Goal: Information Seeking & Learning: Learn about a topic

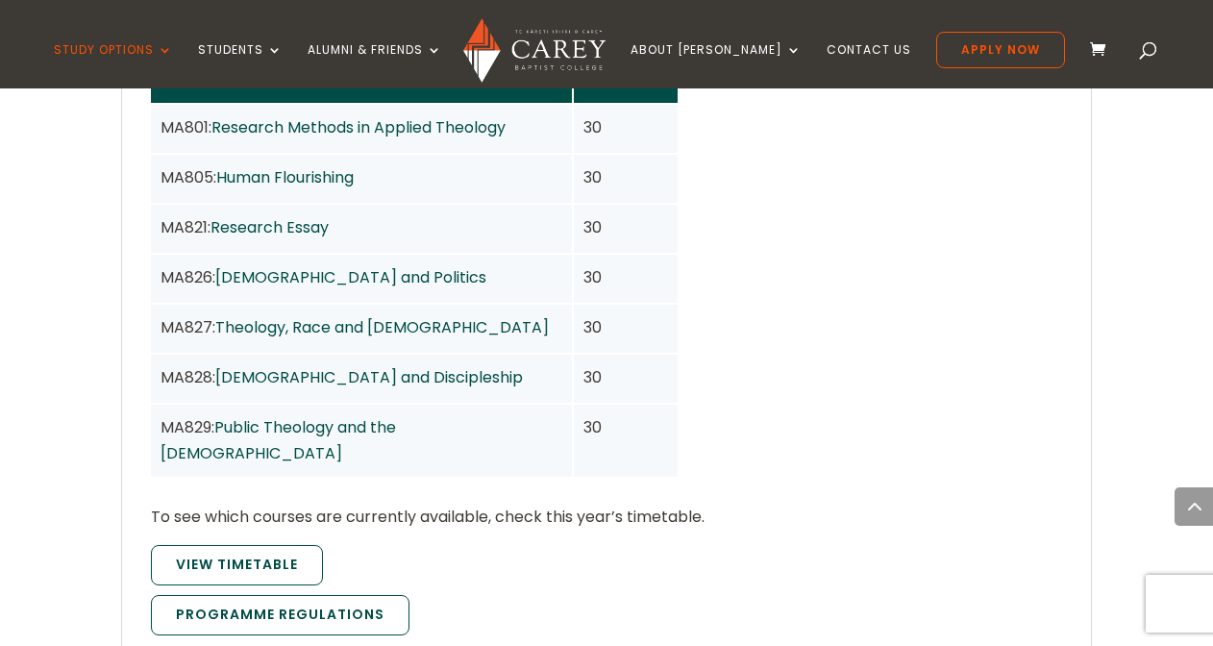
scroll to position [1683, 0]
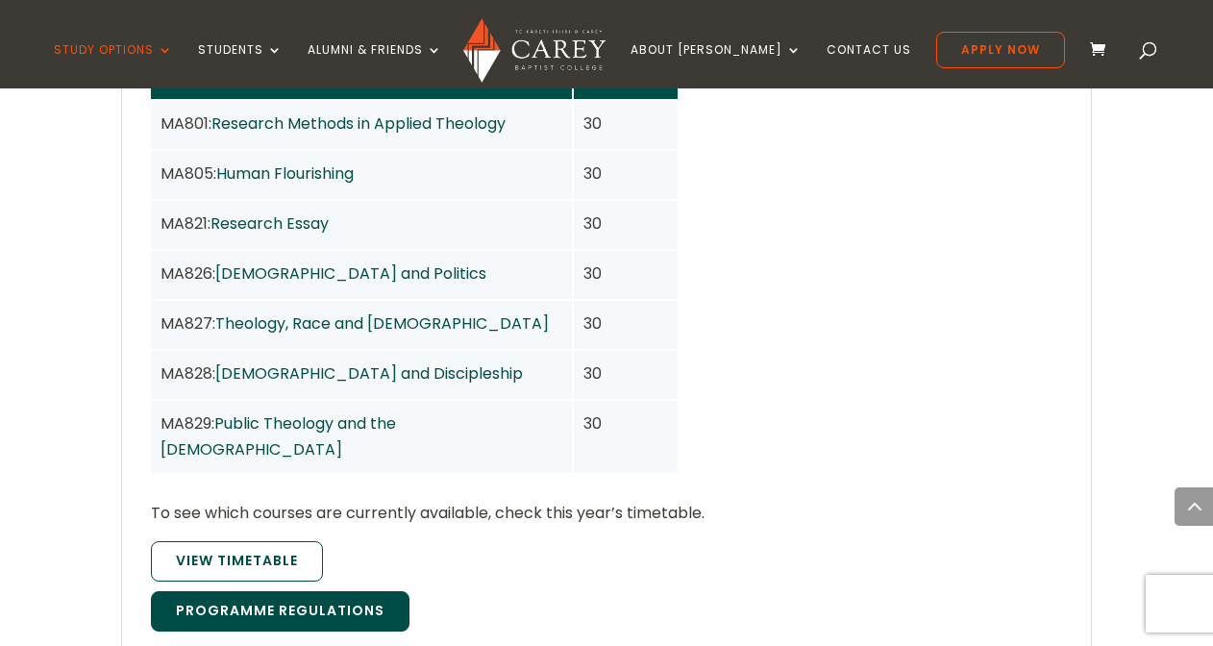
click at [358, 591] on link "Programme Regulations" at bounding box center [280, 611] width 259 height 40
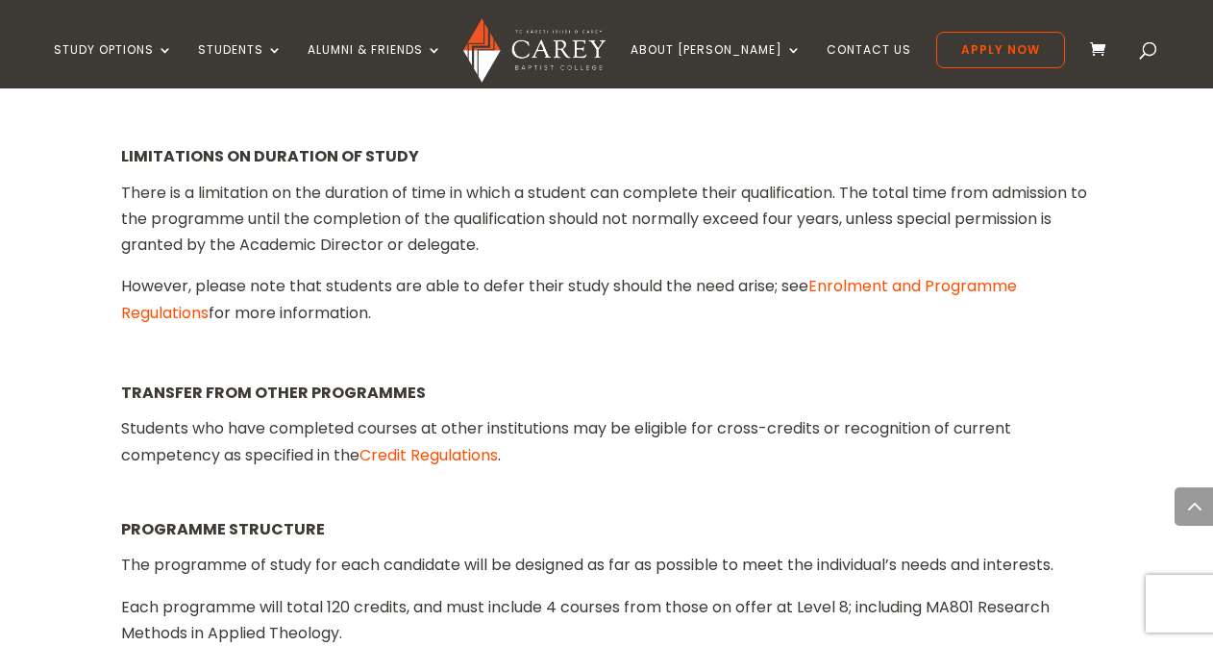
scroll to position [2561, 0]
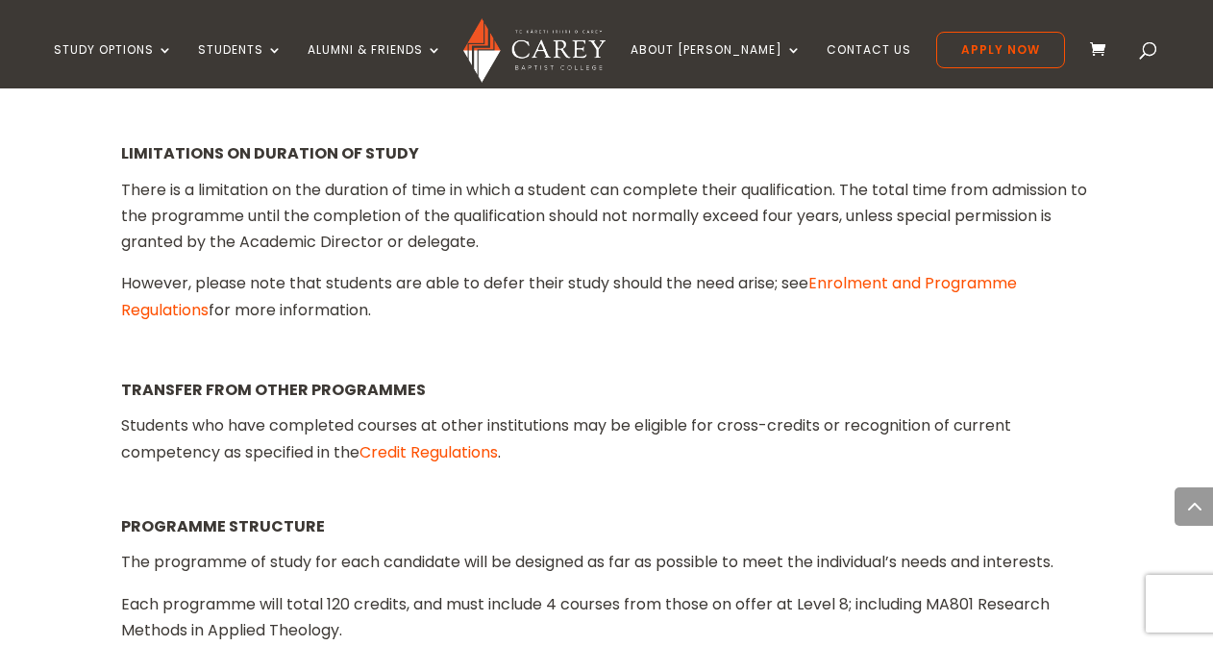
click at [458, 441] on link "Credit Regulations" at bounding box center [428, 452] width 138 height 22
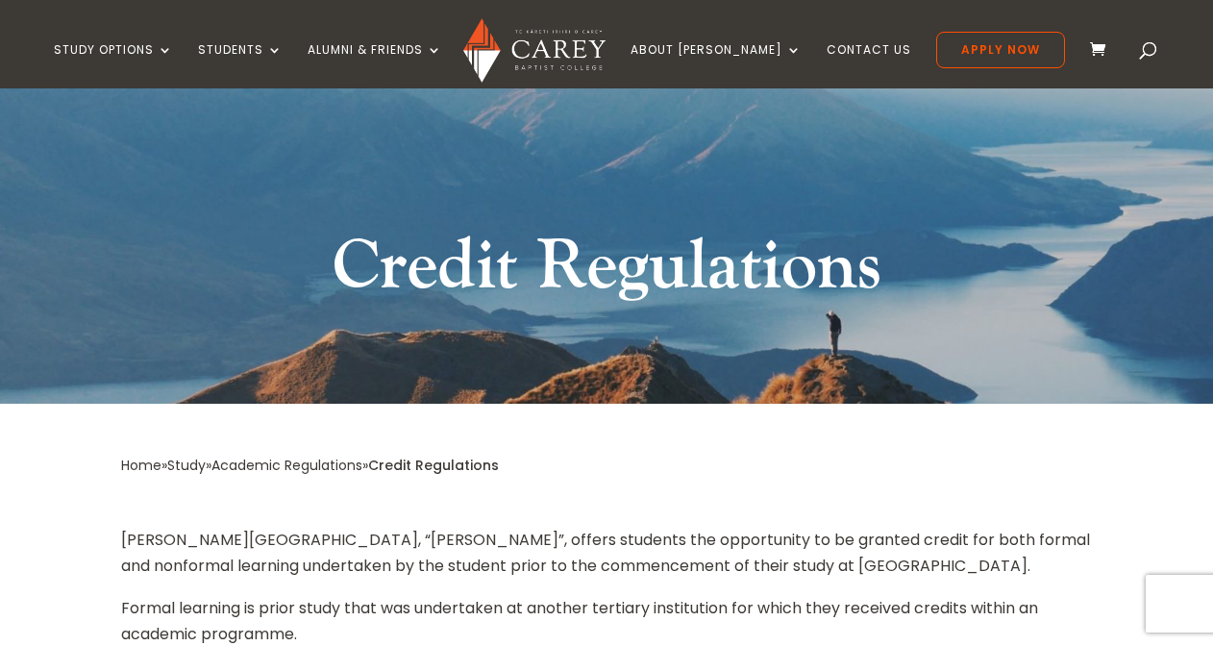
scroll to position [109, 0]
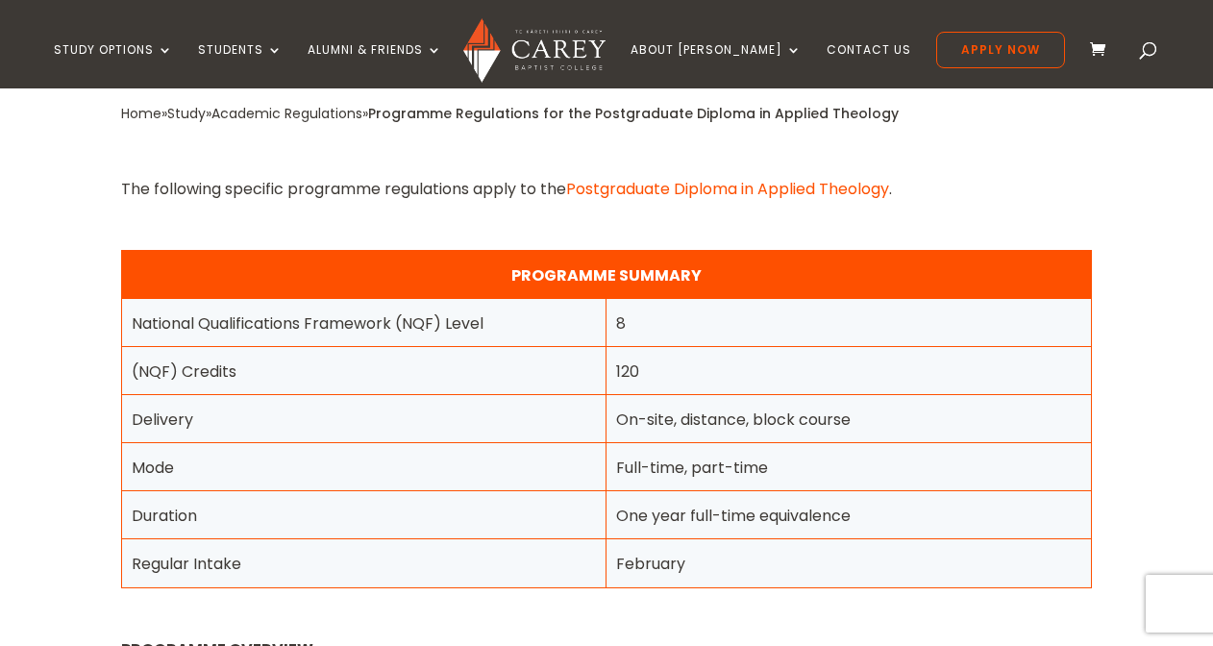
scroll to position [723, 0]
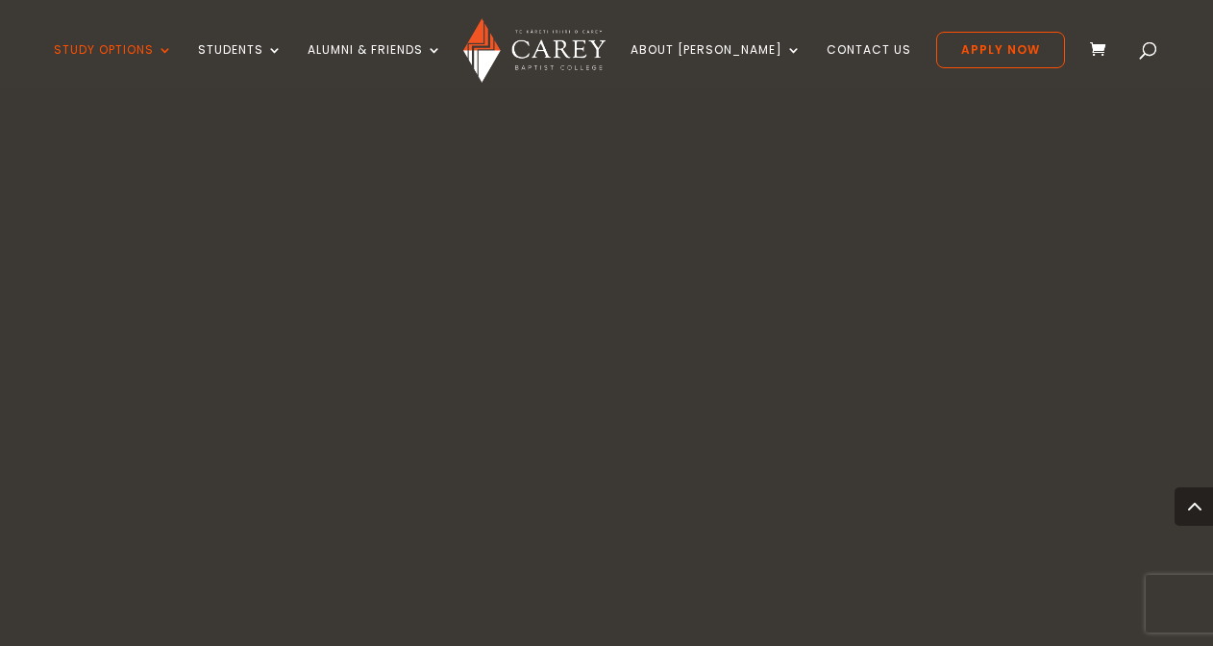
scroll to position [1527, 0]
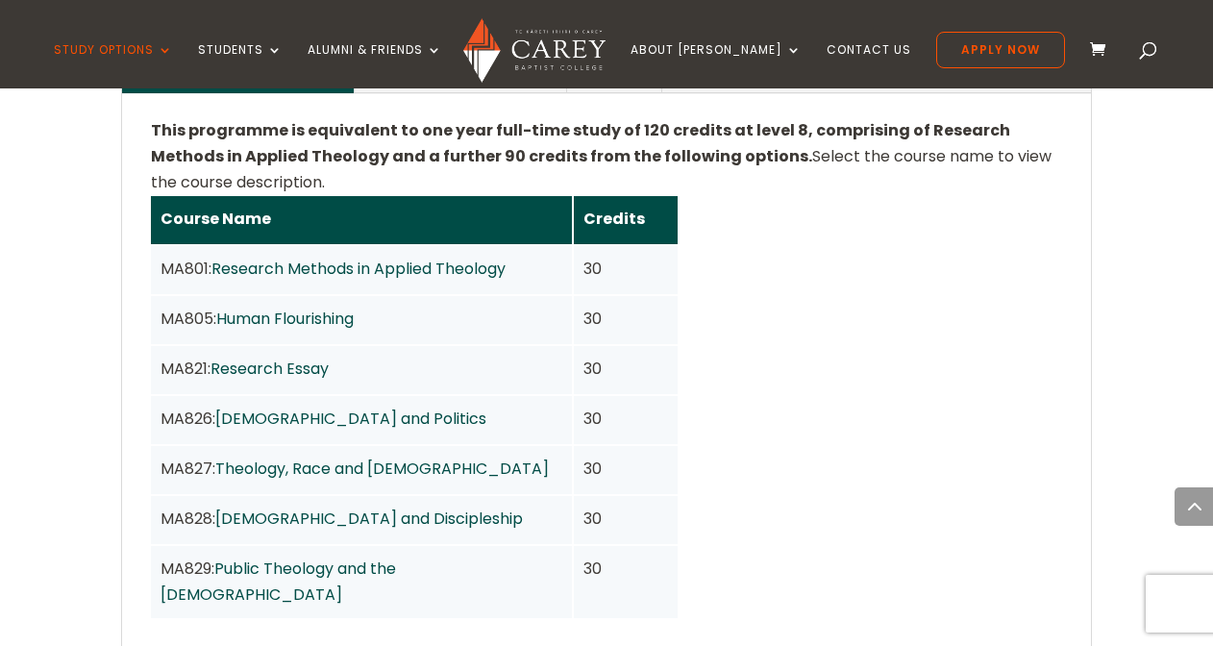
click at [296, 258] on link "Research Methods in Applied Theology" at bounding box center [358, 269] width 294 height 22
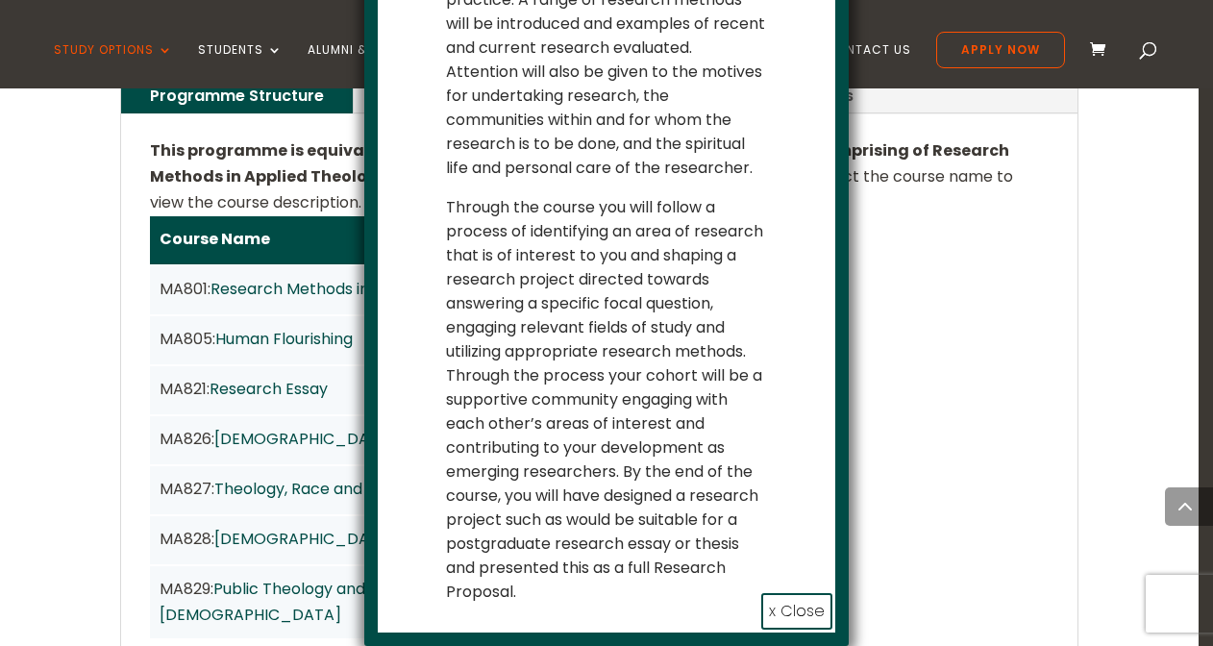
scroll to position [534, 0]
click at [790, 608] on button "x Close" at bounding box center [796, 612] width 71 height 37
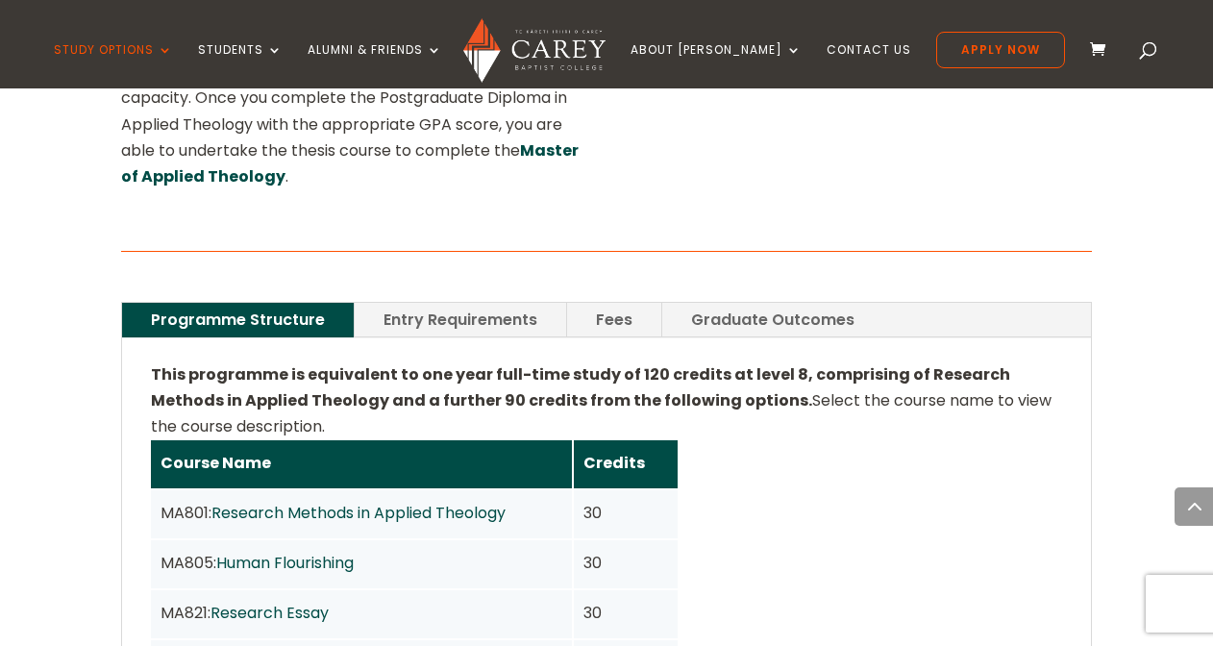
scroll to position [1301, 0]
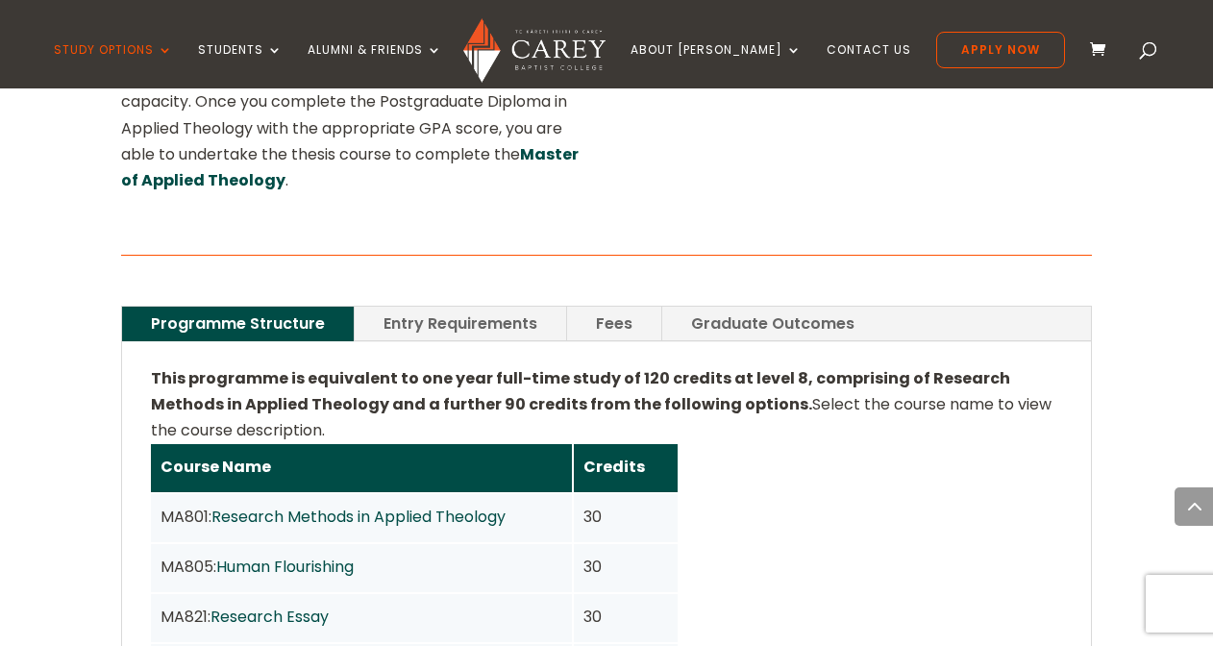
click at [622, 307] on link "Fees" at bounding box center [614, 324] width 94 height 34
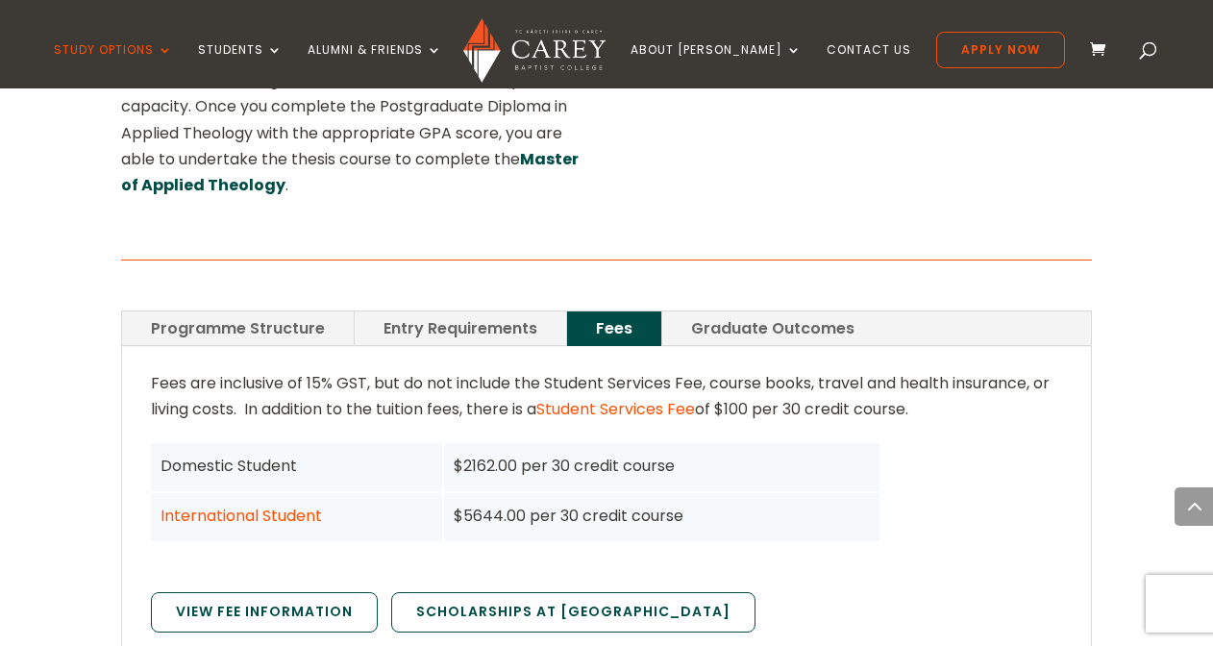
scroll to position [1294, 0]
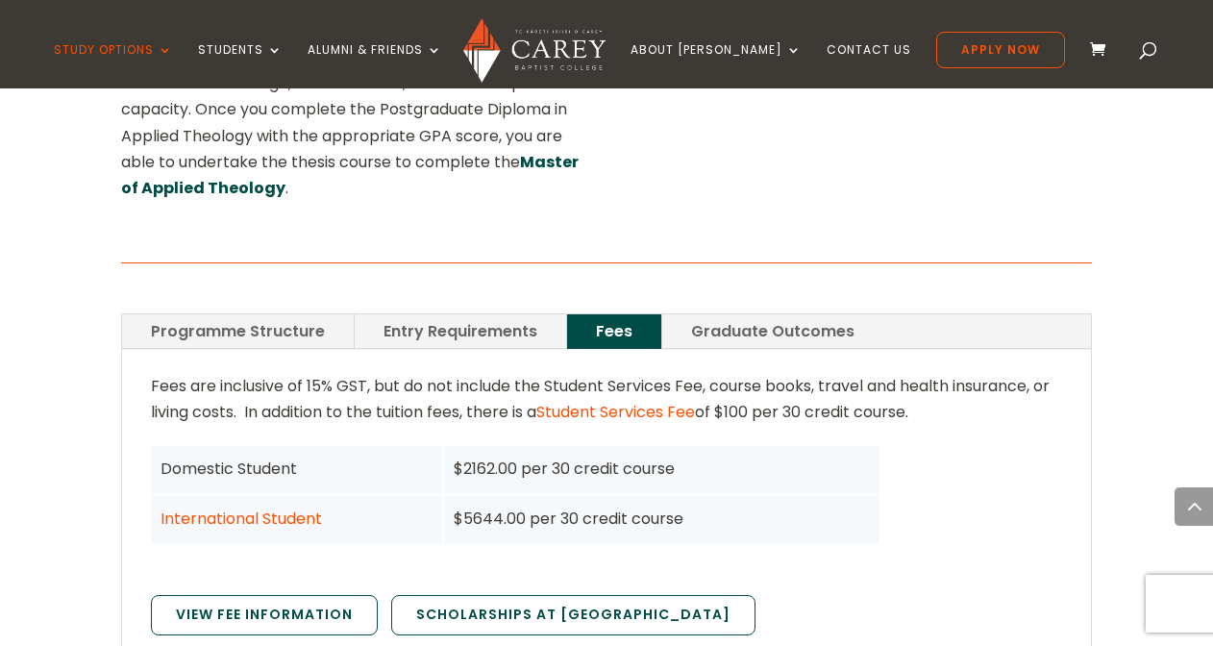
click at [746, 314] on link "Graduate Outcomes" at bounding box center [772, 331] width 221 height 34
